Goal: Information Seeking & Learning: Find specific fact

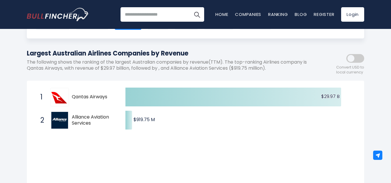
scroll to position [51, 0]
drag, startPoint x: 114, startPoint y: 94, endPoint x: 72, endPoint y: 96, distance: 41.9
click at [72, 96] on span "Qantas Airways" at bounding box center [94, 97] width 44 height 6
drag, startPoint x: 72, startPoint y: 96, endPoint x: 106, endPoint y: 96, distance: 34.1
click at [106, 96] on span "Qantas Airways" at bounding box center [94, 97] width 44 height 6
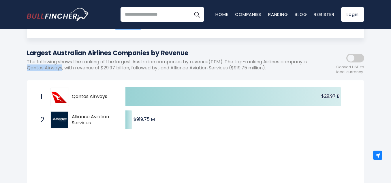
drag, startPoint x: 26, startPoint y: 70, endPoint x: 62, endPoint y: 69, distance: 35.5
click at [62, 69] on div "[GEOGRAPHIC_DATA] Entire World 30,364 [GEOGRAPHIC_DATA] 3,960" at bounding box center [196, 158] width 346 height 343
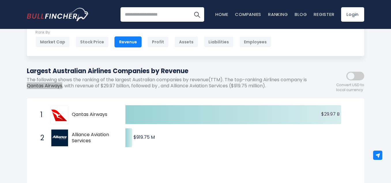
scroll to position [33, 0]
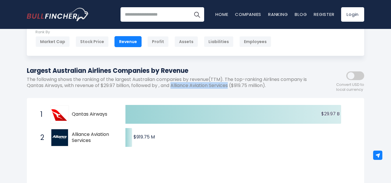
drag, startPoint x: 175, startPoint y: 85, endPoint x: 232, endPoint y: 83, distance: 56.9
click at [232, 83] on p "The following shows the ranking of the largest Australian companies by revenue(…" at bounding box center [170, 82] width 286 height 12
copy p "Alliance Aviation Services"
drag, startPoint x: 163, startPoint y: 136, endPoint x: 135, endPoint y: 135, distance: 28.3
click at [135, 135] on icon "Created with Highcharts 12.1.2 $29.97 B ​ $29.97 B $919.75 M ​ $919.75 M" at bounding box center [196, 126] width 328 height 46
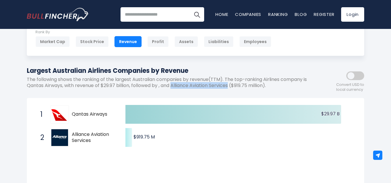
drag, startPoint x: 133, startPoint y: 136, endPoint x: 259, endPoint y: 77, distance: 139.1
click at [278, 77] on div "[GEOGRAPHIC_DATA] Entire World 30,364 [GEOGRAPHIC_DATA] 3,960" at bounding box center [196, 176] width 346 height 343
drag, startPoint x: 236, startPoint y: 86, endPoint x: 268, endPoint y: 85, distance: 32.3
click at [268, 85] on p "The following shows the ranking of the largest Australian companies by revenue(…" at bounding box center [170, 82] width 286 height 12
copy p "$919.75 million"
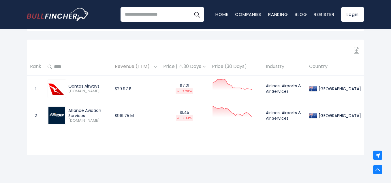
scroll to position [225, 0]
